Goal: Register for event/course

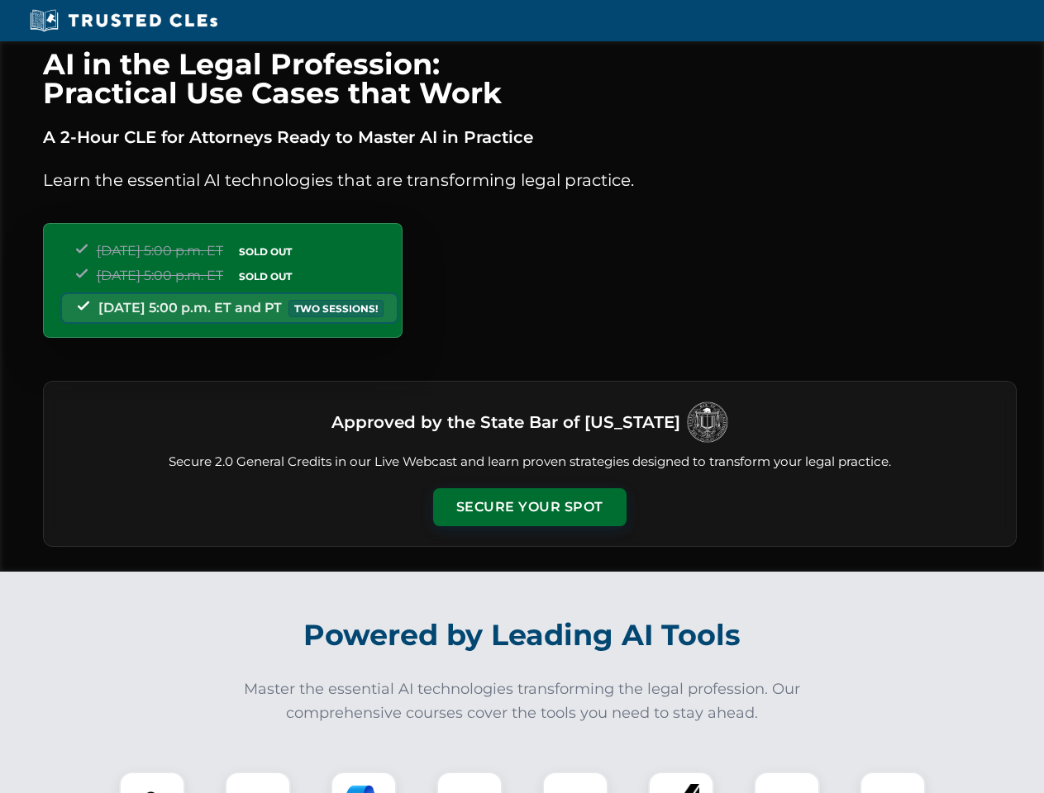
click at [529, 507] on button "Secure Your Spot" at bounding box center [529, 507] width 193 height 38
click at [152, 783] on img at bounding box center [152, 805] width 48 height 48
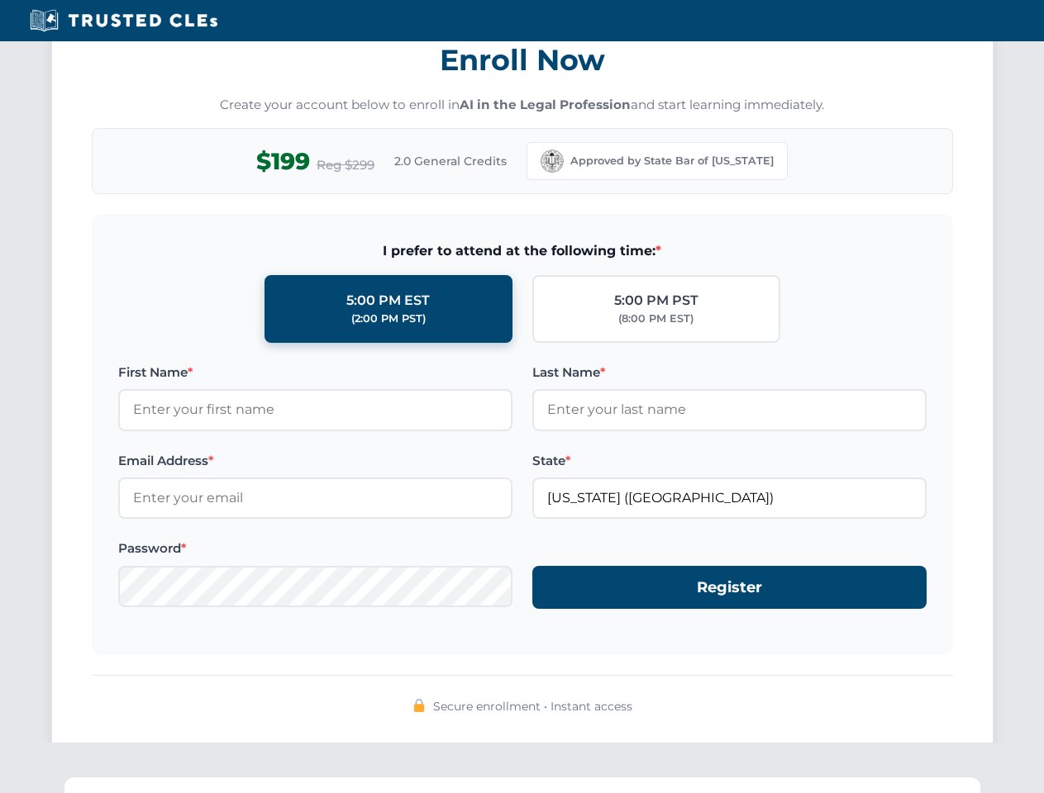
scroll to position [1622, 0]
